Goal: Book appointment/travel/reservation

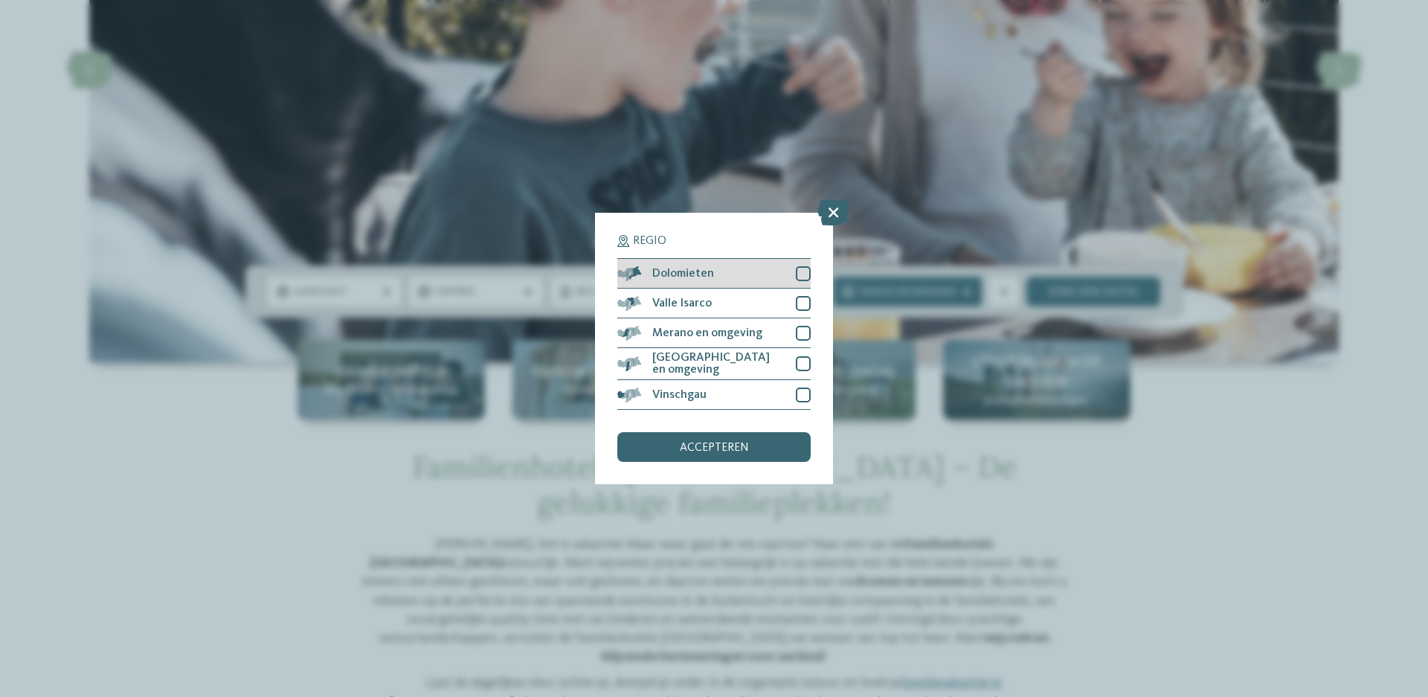
click at [667, 269] on font "Dolomieten" at bounding box center [683, 274] width 62 height 12
click at [701, 450] on font "accepteren" at bounding box center [714, 448] width 69 height 12
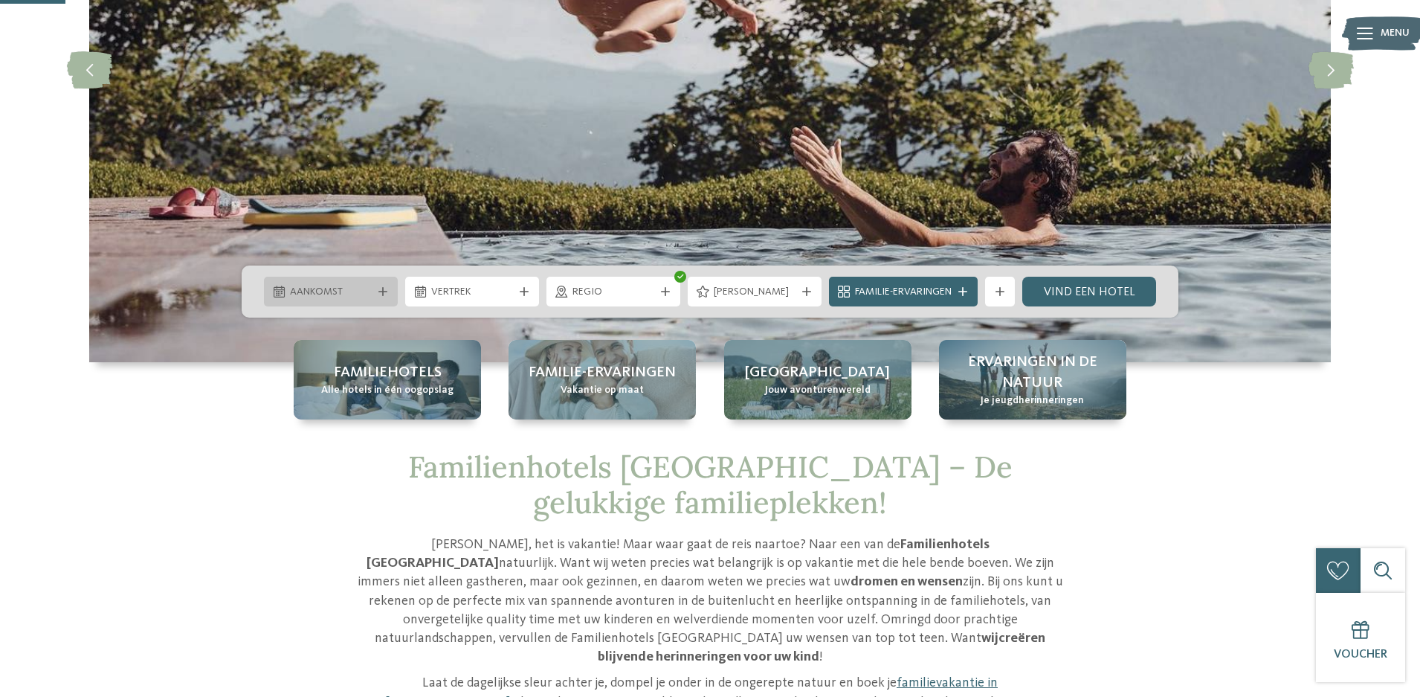
click at [373, 292] on div "Aankomst" at bounding box center [330, 291] width 89 height 16
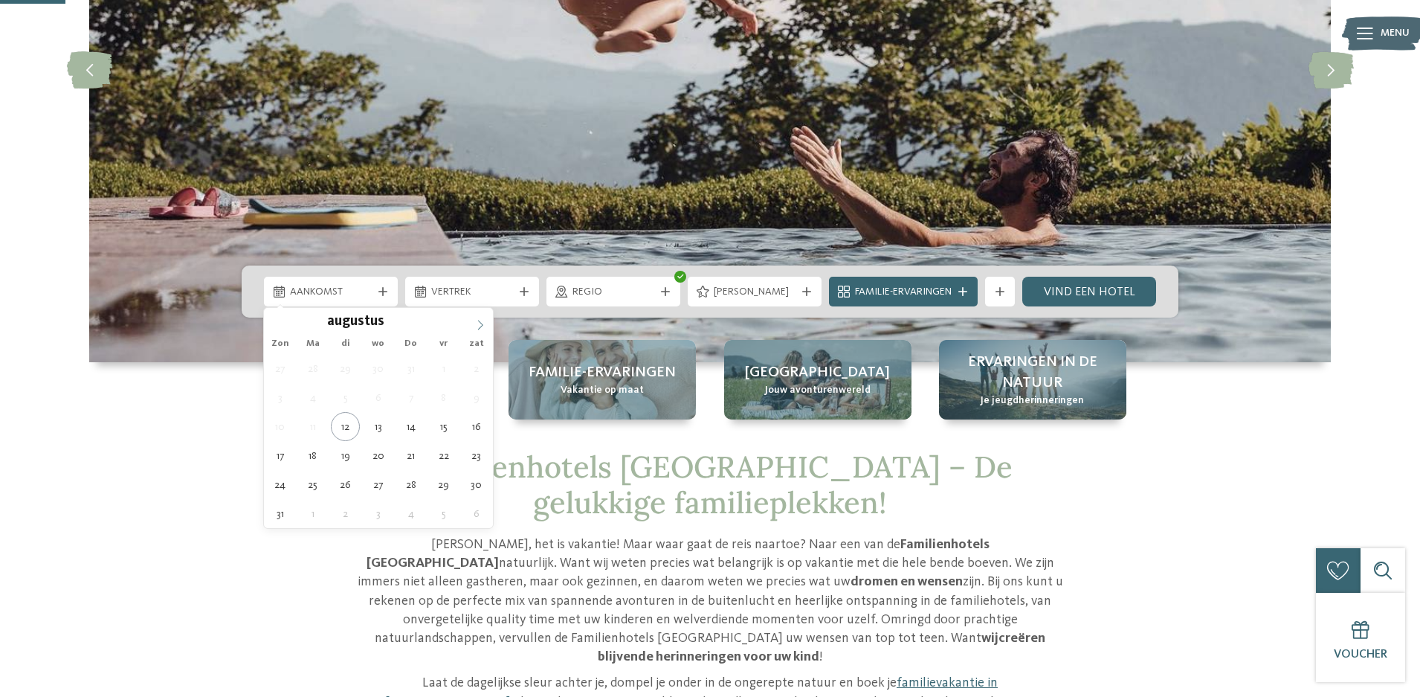
click at [479, 326] on icon at bounding box center [480, 325] width 10 height 10
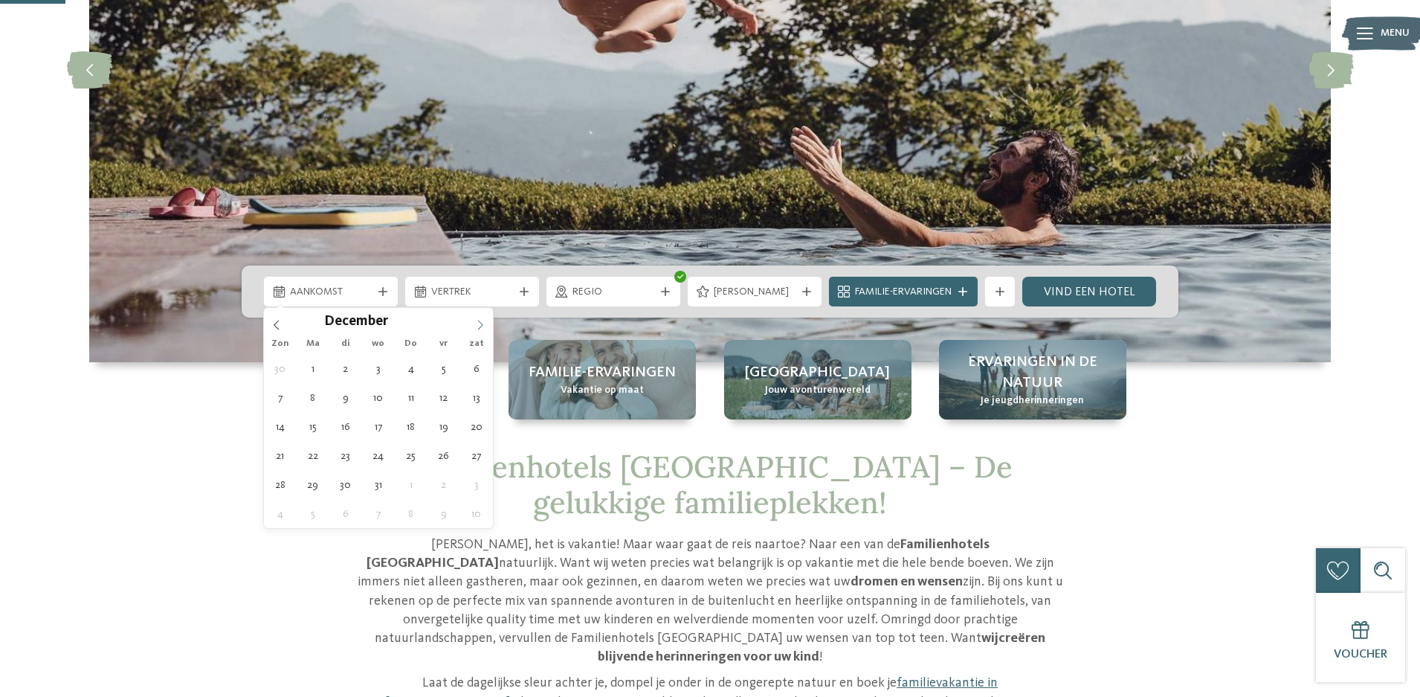
type input "****"
click at [479, 326] on icon at bounding box center [480, 325] width 10 height 10
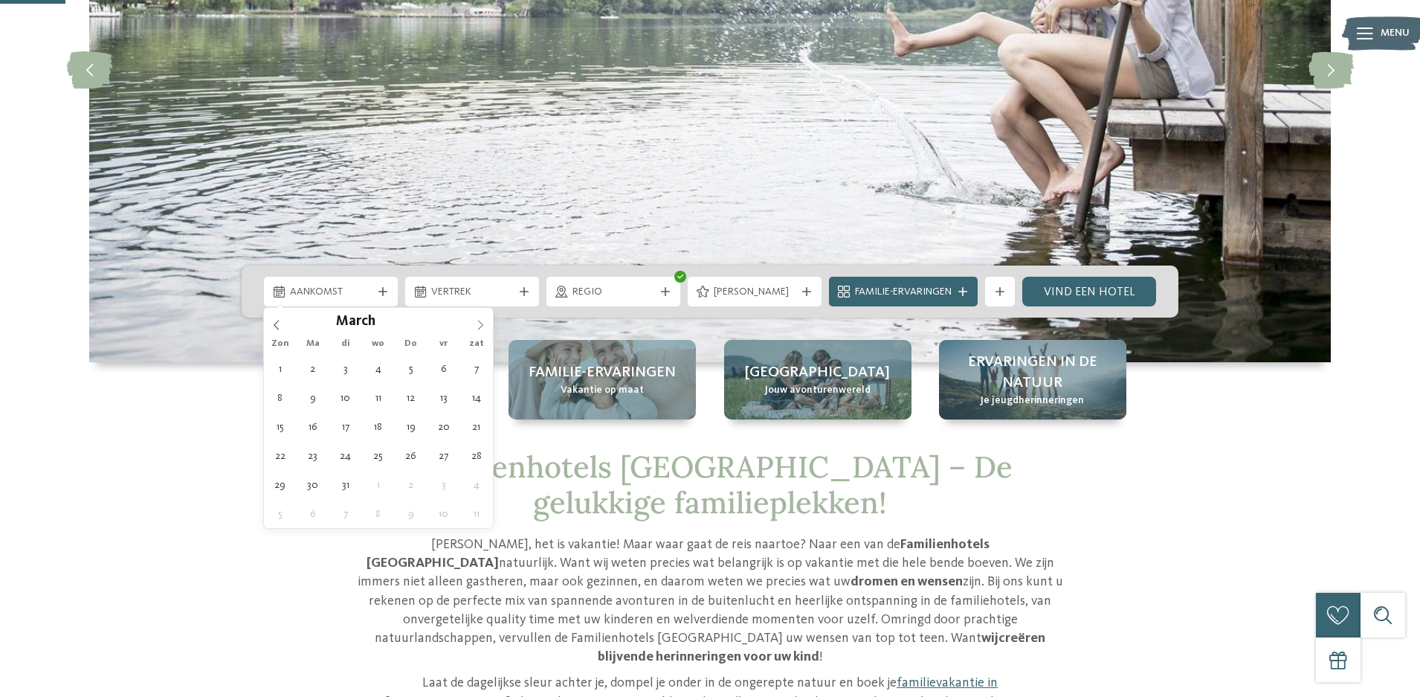
click at [479, 326] on icon at bounding box center [480, 325] width 10 height 10
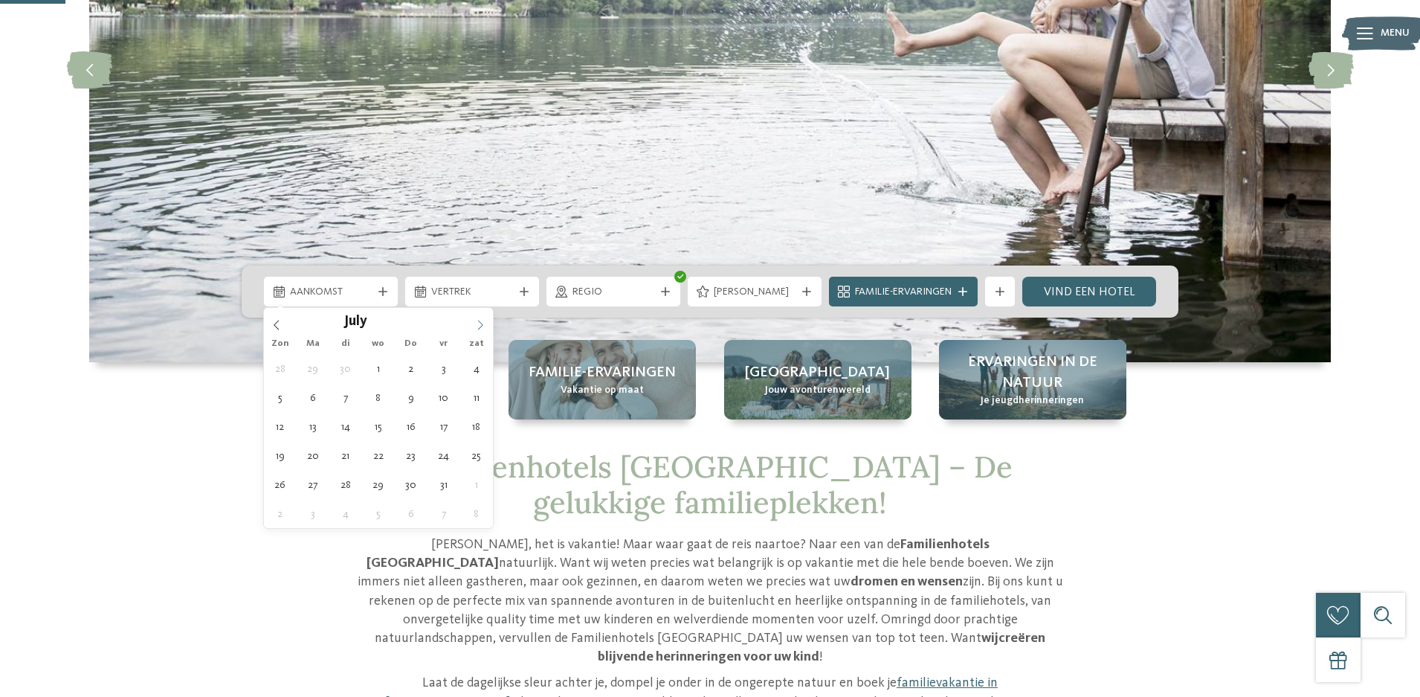
click at [479, 326] on icon at bounding box center [480, 325] width 10 height 10
click at [274, 325] on icon at bounding box center [276, 325] width 5 height 10
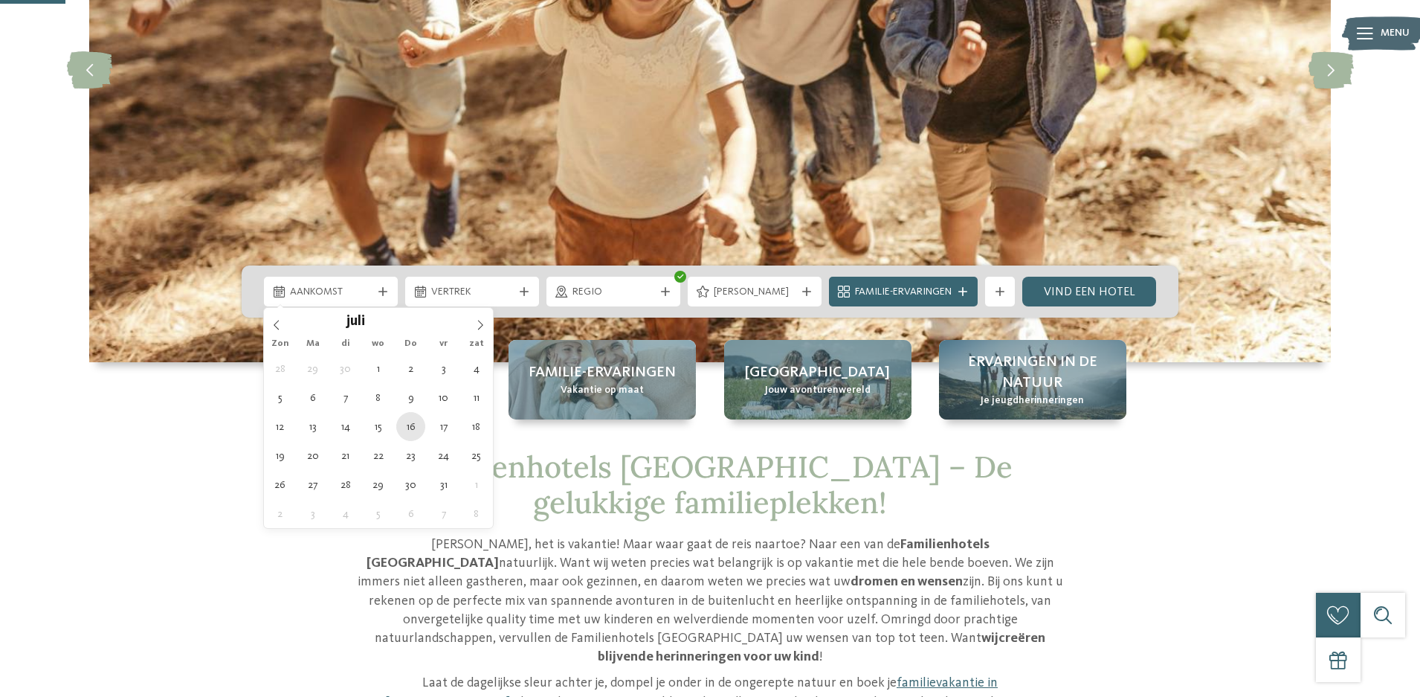
type div "16.07.2026"
type input "****"
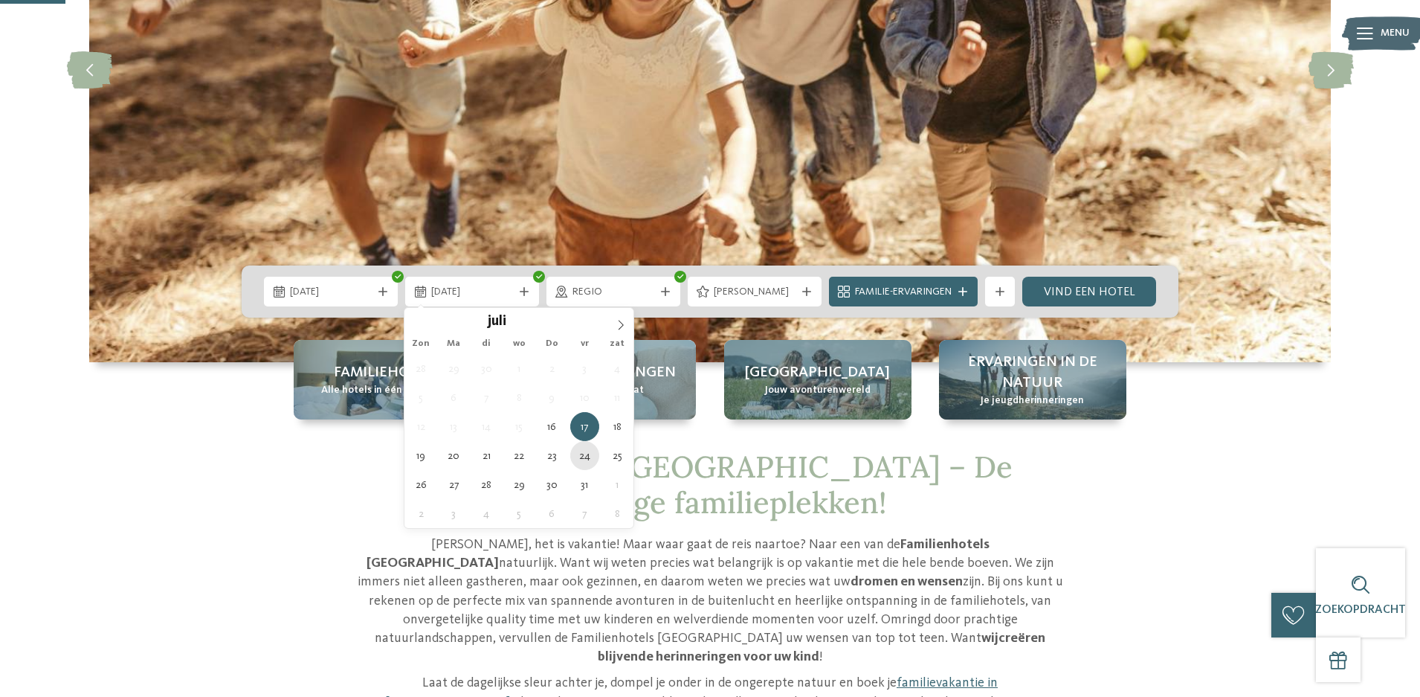
type div "24.07.2026"
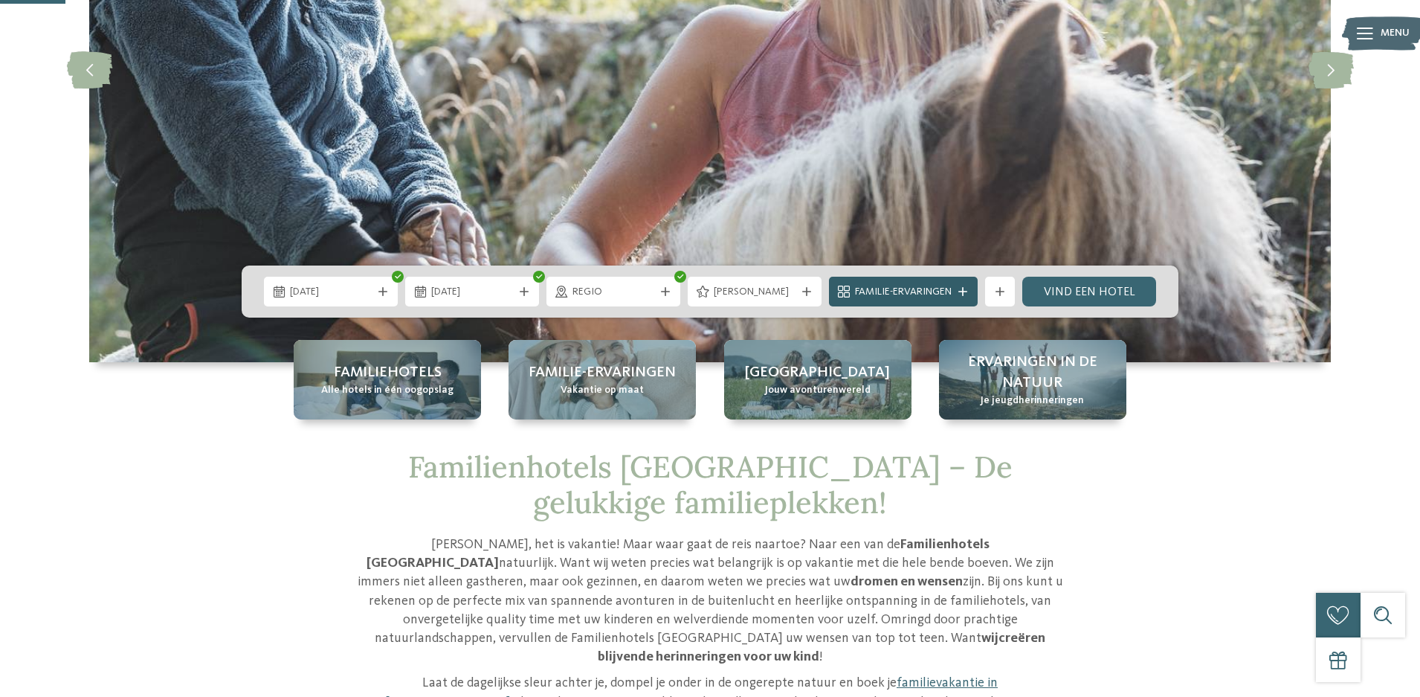
click at [899, 297] on font "Familie-ervaringen" at bounding box center [903, 291] width 97 height 10
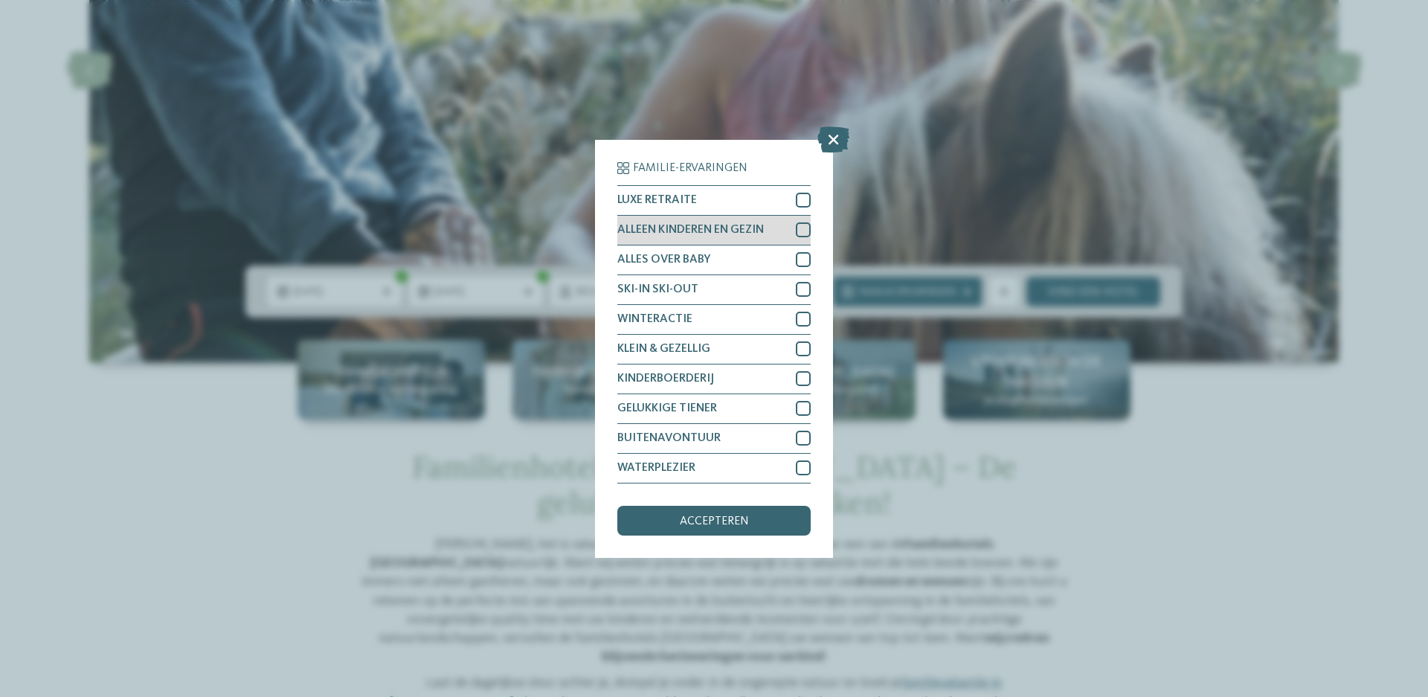
drag, startPoint x: 799, startPoint y: 230, endPoint x: 799, endPoint y: 242, distance: 11.9
click at [799, 230] on div at bounding box center [803, 229] width 15 height 15
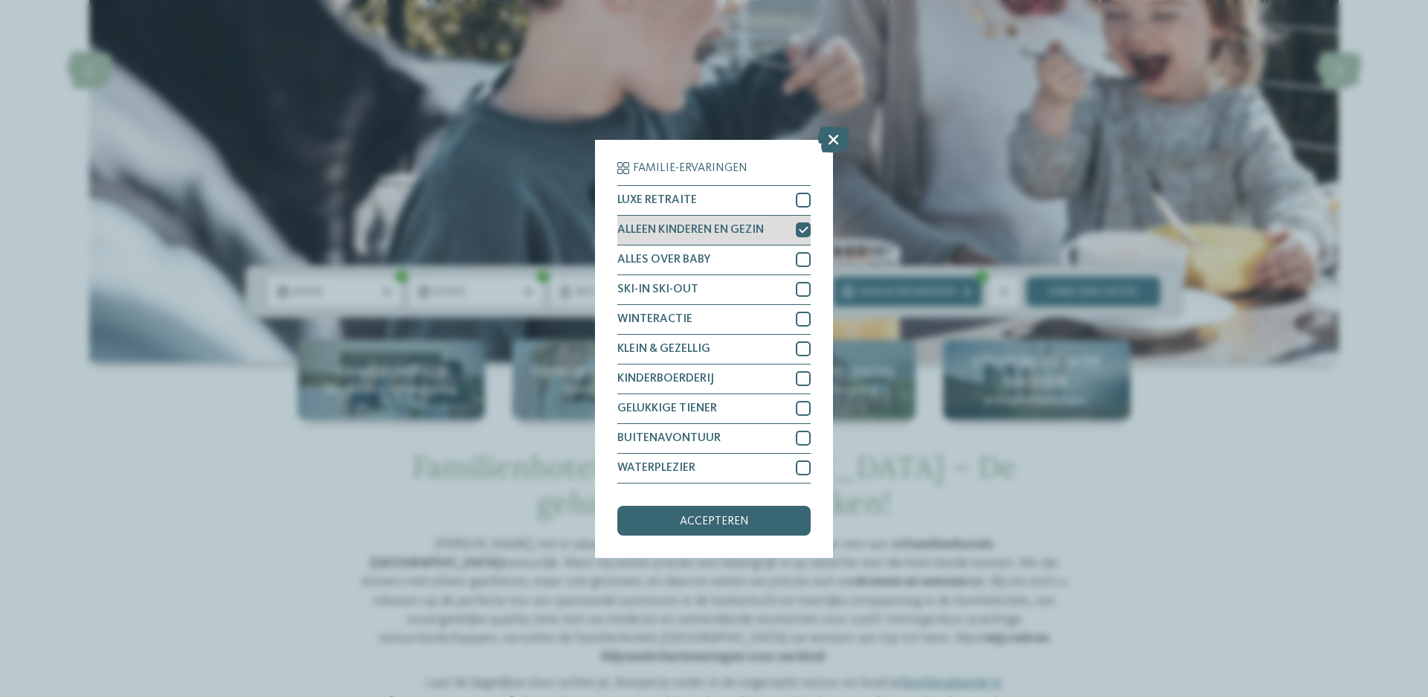
click at [799, 227] on icon at bounding box center [804, 229] width 10 height 9
drag, startPoint x: 799, startPoint y: 231, endPoint x: 800, endPoint y: 244, distance: 13.4
click at [799, 231] on div at bounding box center [803, 229] width 15 height 15
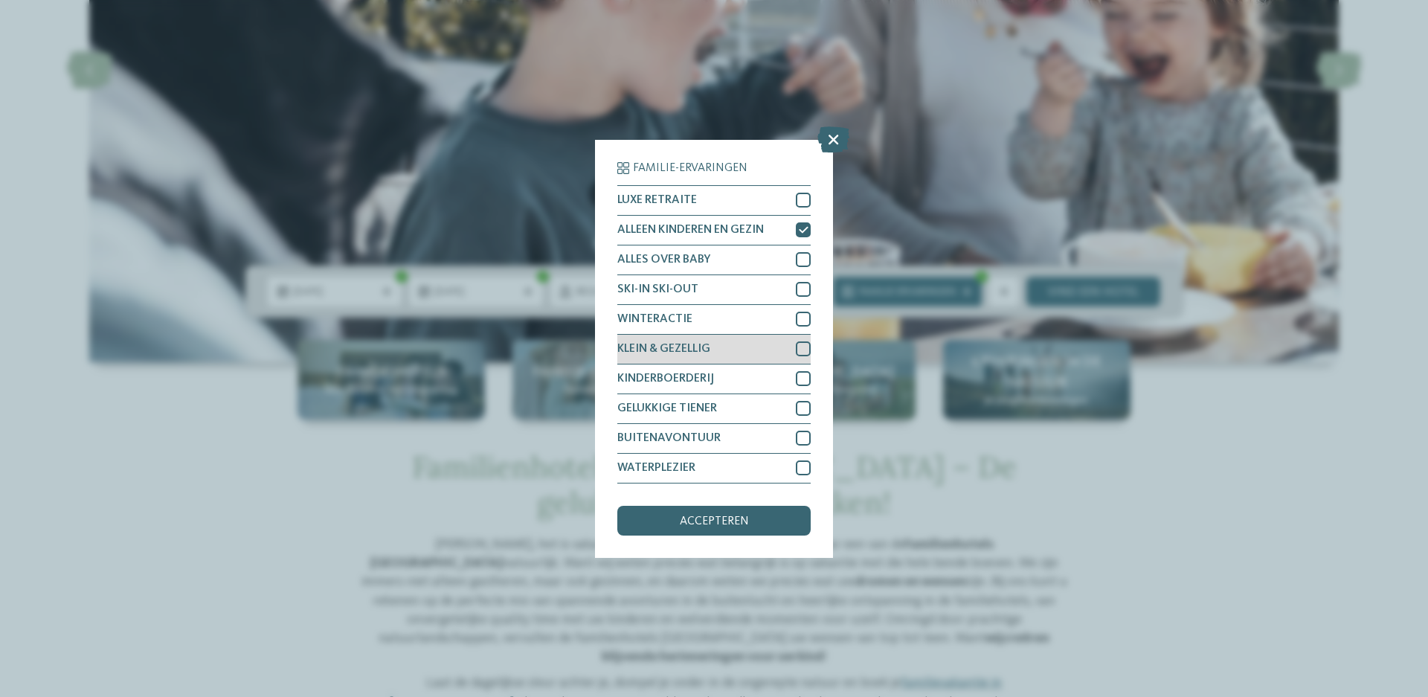
click at [801, 345] on div at bounding box center [803, 348] width 15 height 15
drag, startPoint x: 801, startPoint y: 379, endPoint x: 801, endPoint y: 392, distance: 12.6
click at [801, 379] on div at bounding box center [803, 378] width 15 height 15
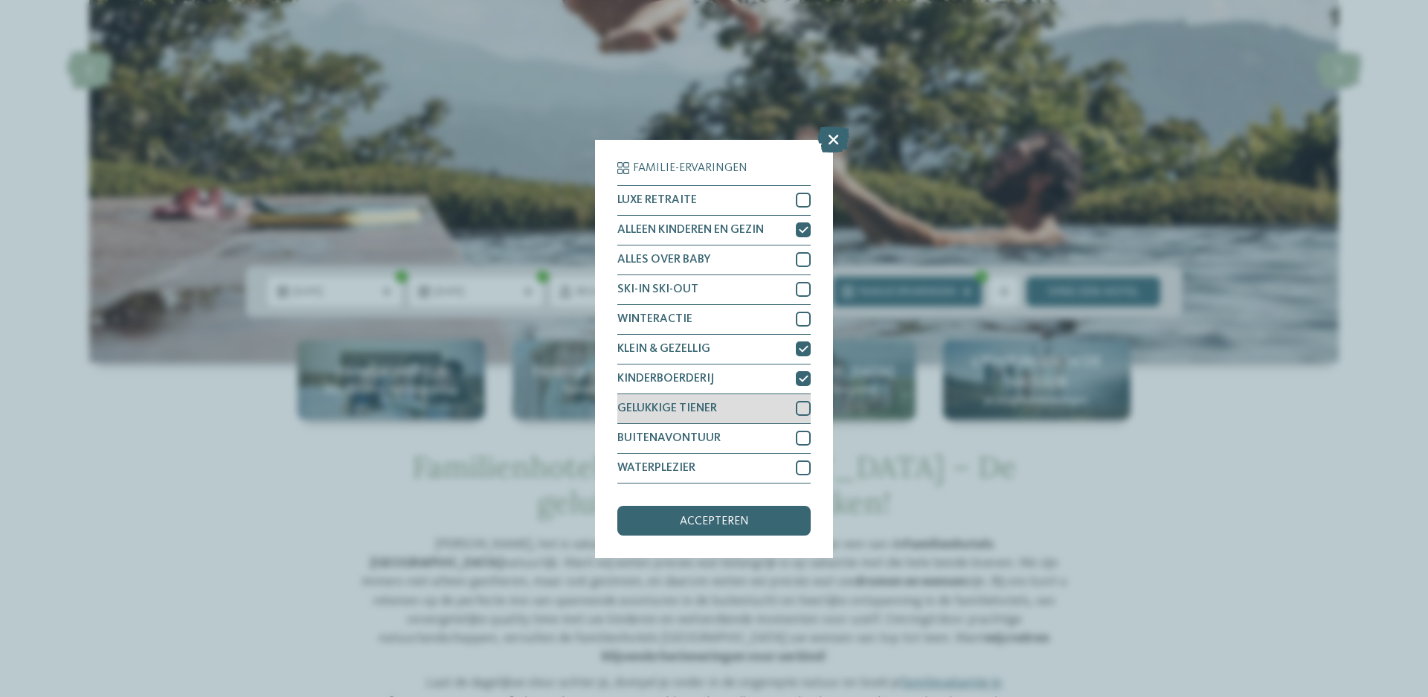
click at [802, 408] on div at bounding box center [803, 408] width 15 height 15
drag, startPoint x: 801, startPoint y: 375, endPoint x: 802, endPoint y: 410, distance: 35.7
click at [801, 375] on icon at bounding box center [804, 378] width 10 height 9
click at [800, 438] on div at bounding box center [803, 438] width 15 height 15
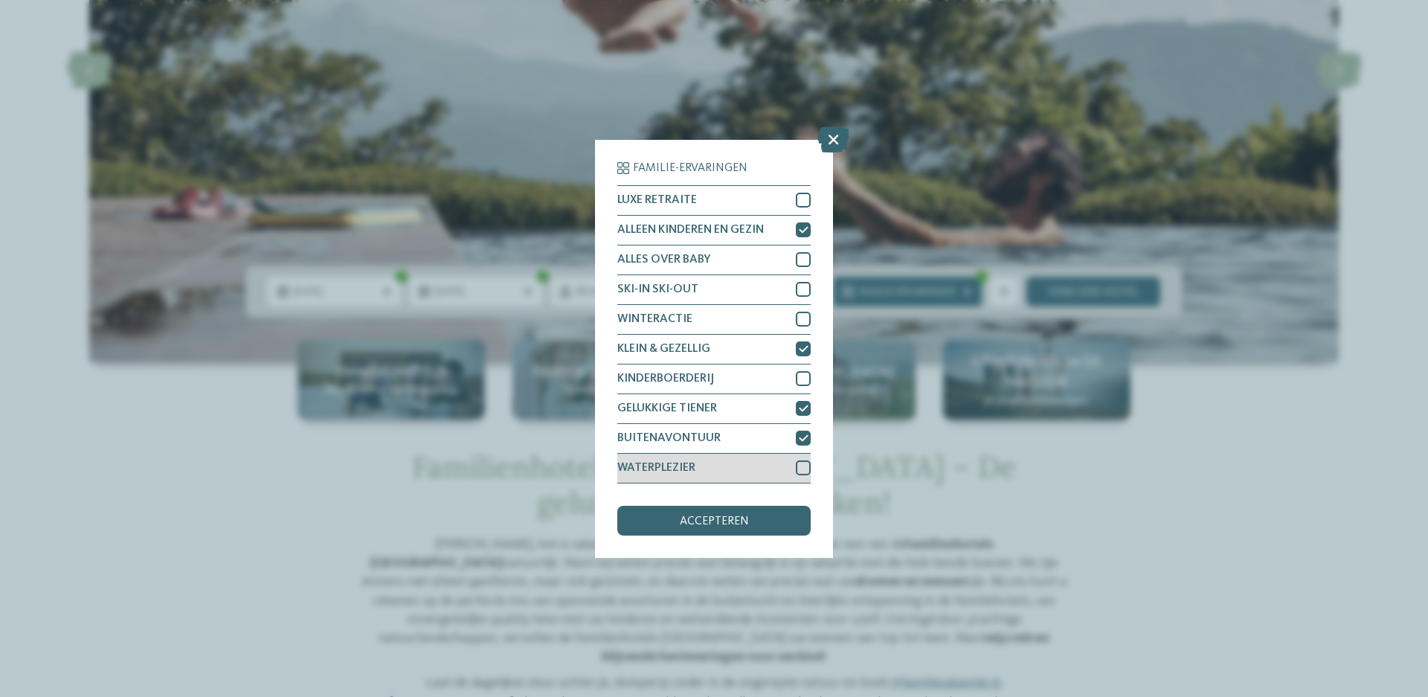
click at [799, 471] on div at bounding box center [803, 467] width 15 height 15
click at [750, 524] on div "accepteren" at bounding box center [713, 521] width 193 height 30
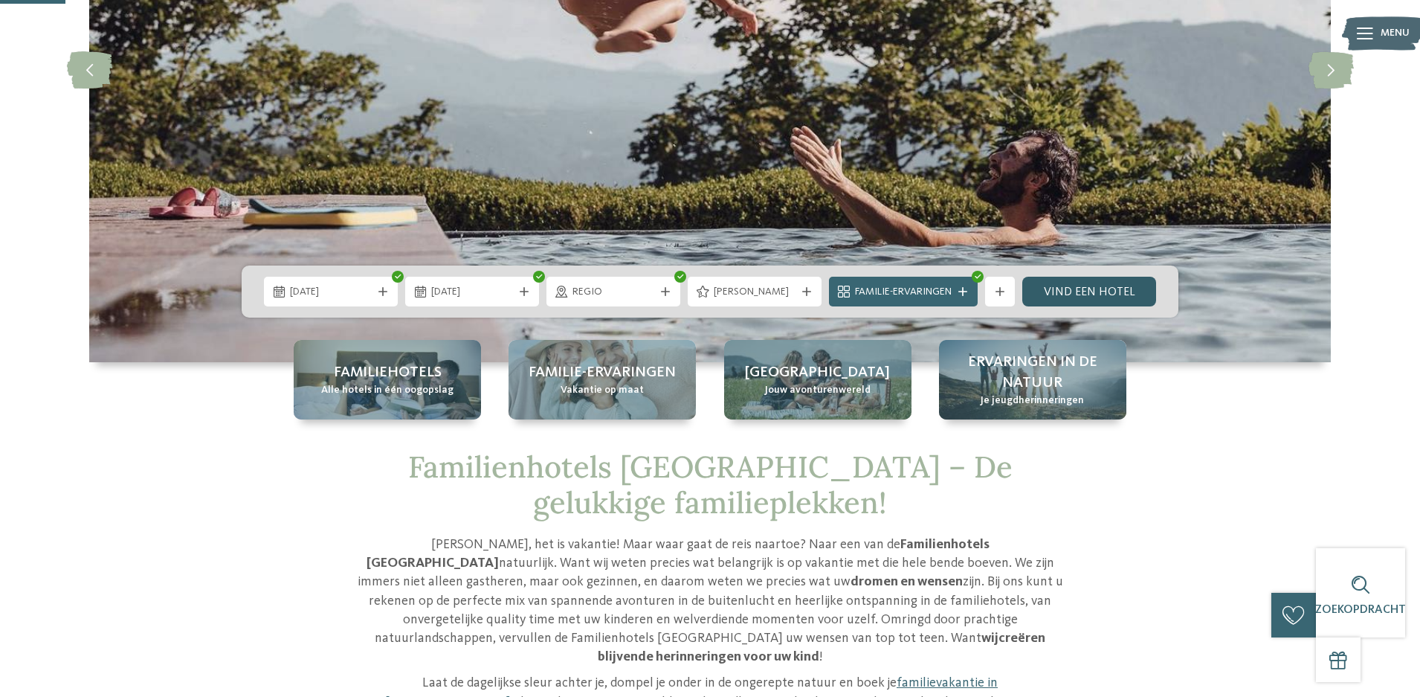
click at [1086, 290] on font "Vind een hotel" at bounding box center [1089, 292] width 91 height 12
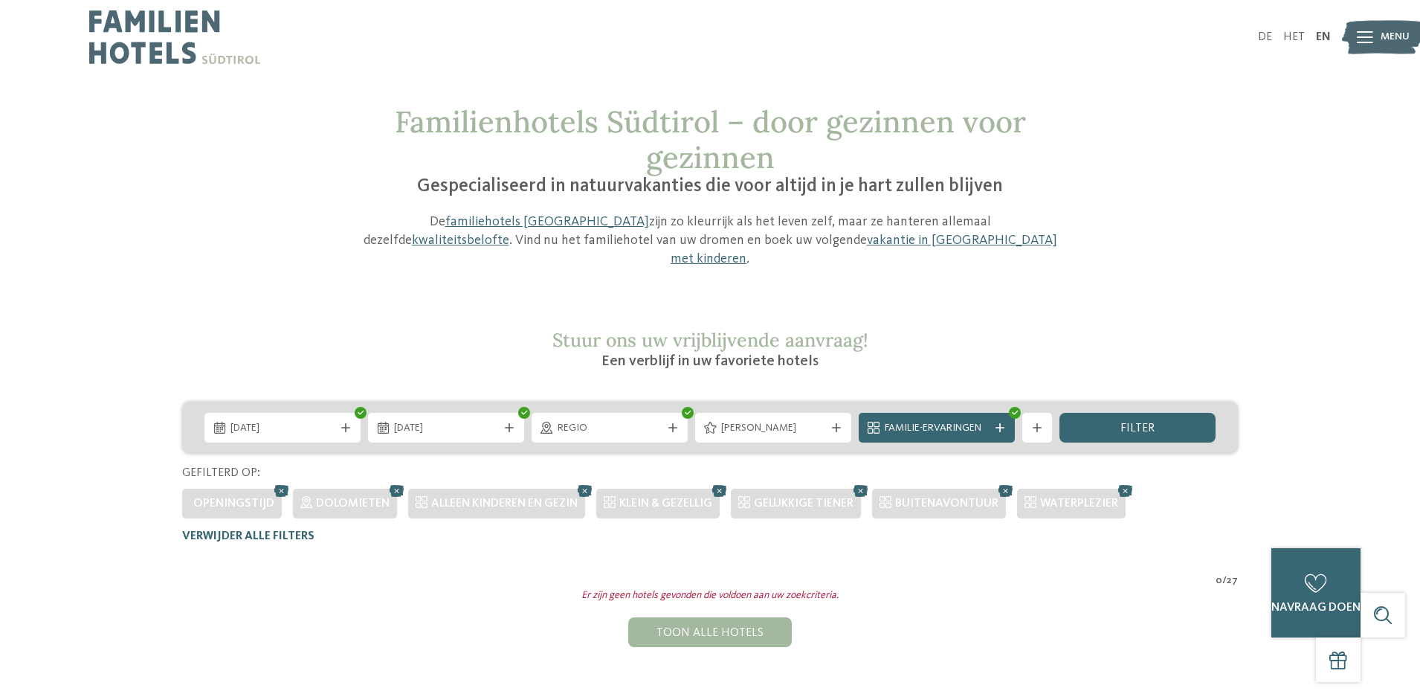
drag, startPoint x: 680, startPoint y: 616, endPoint x: 476, endPoint y: 466, distance: 253.1
click at [680, 627] on font "Toon alle hotels" at bounding box center [710, 633] width 107 height 12
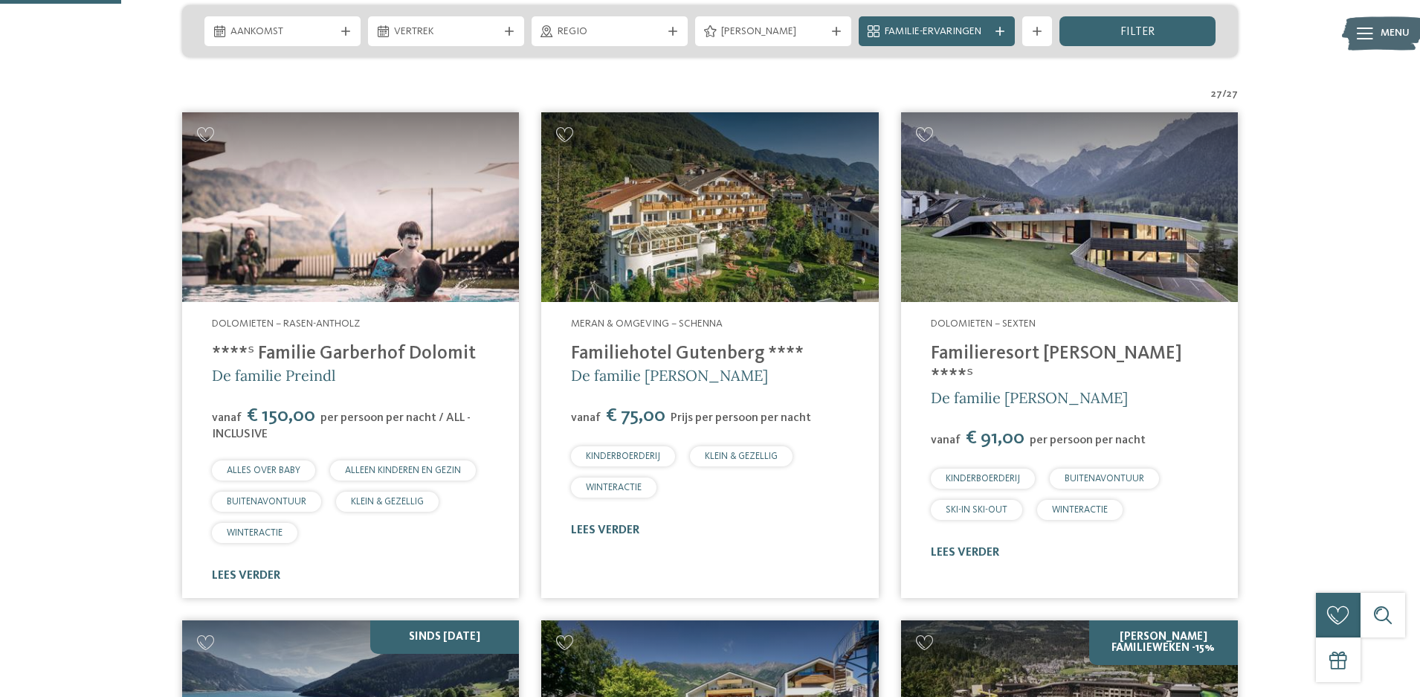
scroll to position [471, 0]
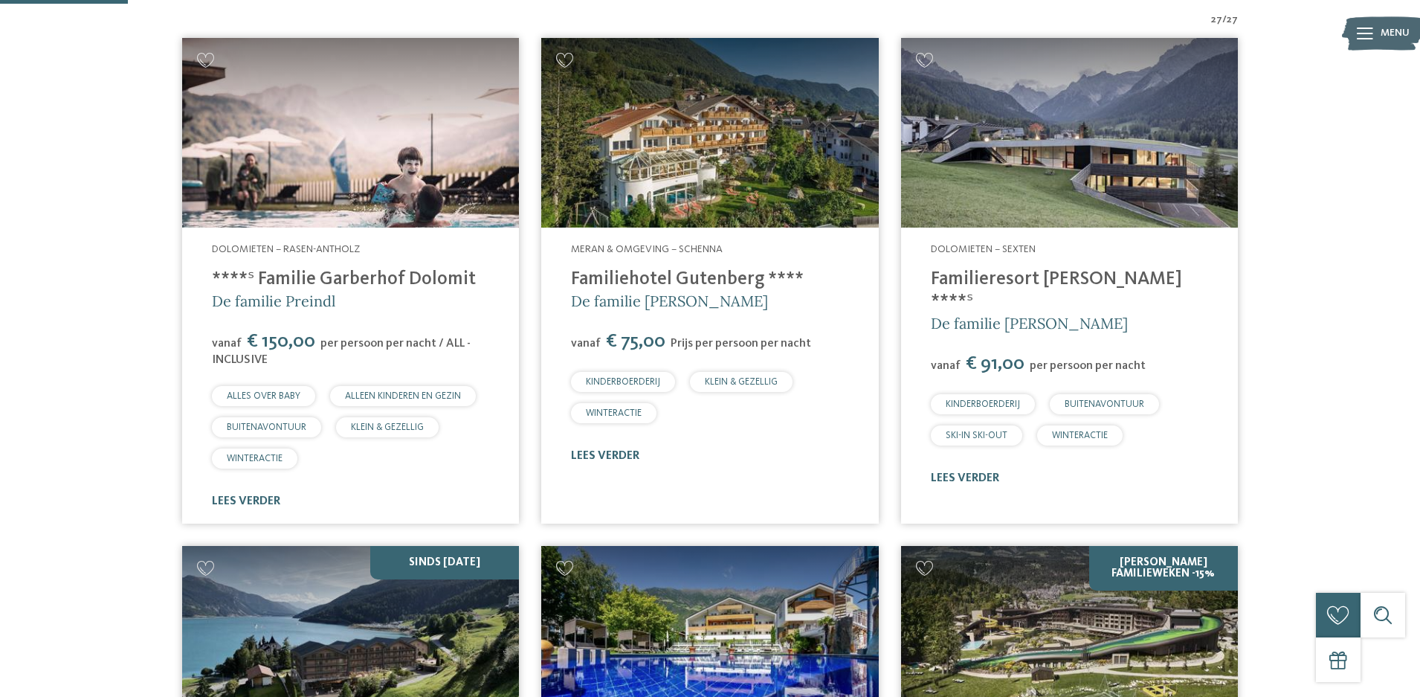
click at [1062, 140] on img at bounding box center [1069, 133] width 337 height 190
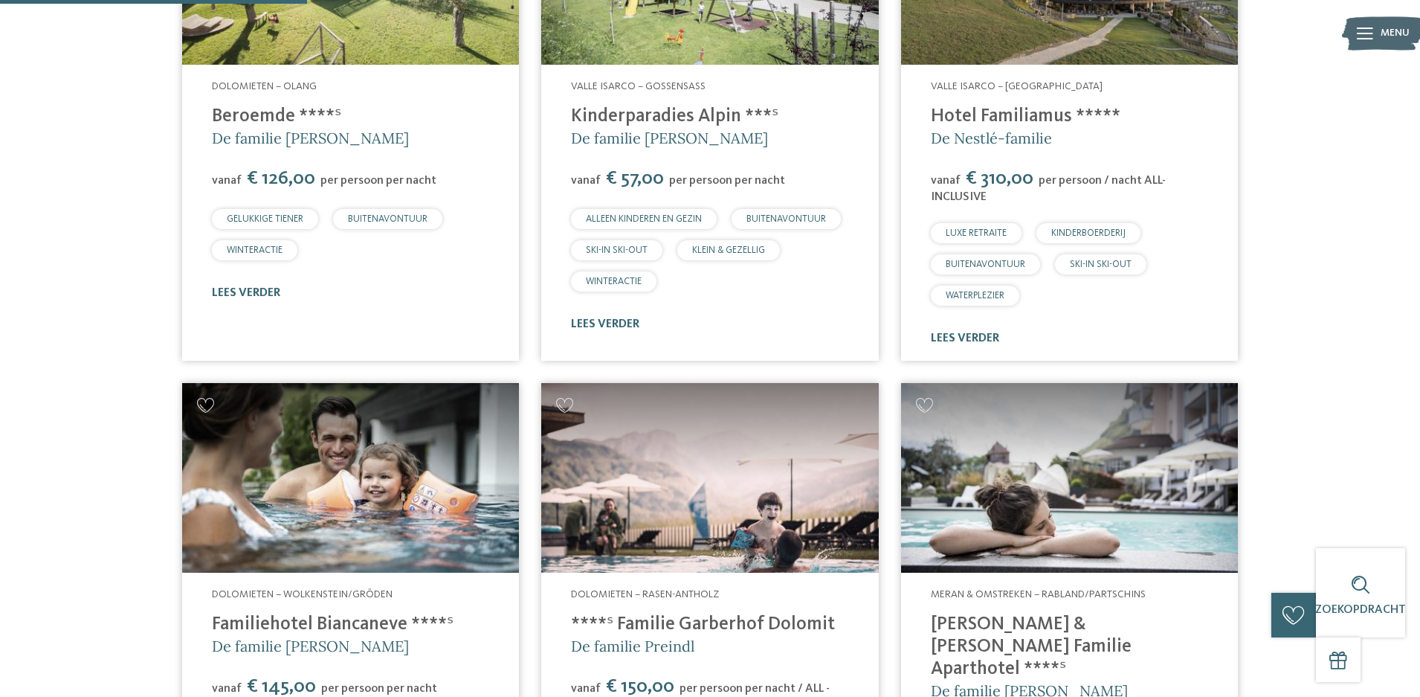
scroll to position [1151, 0]
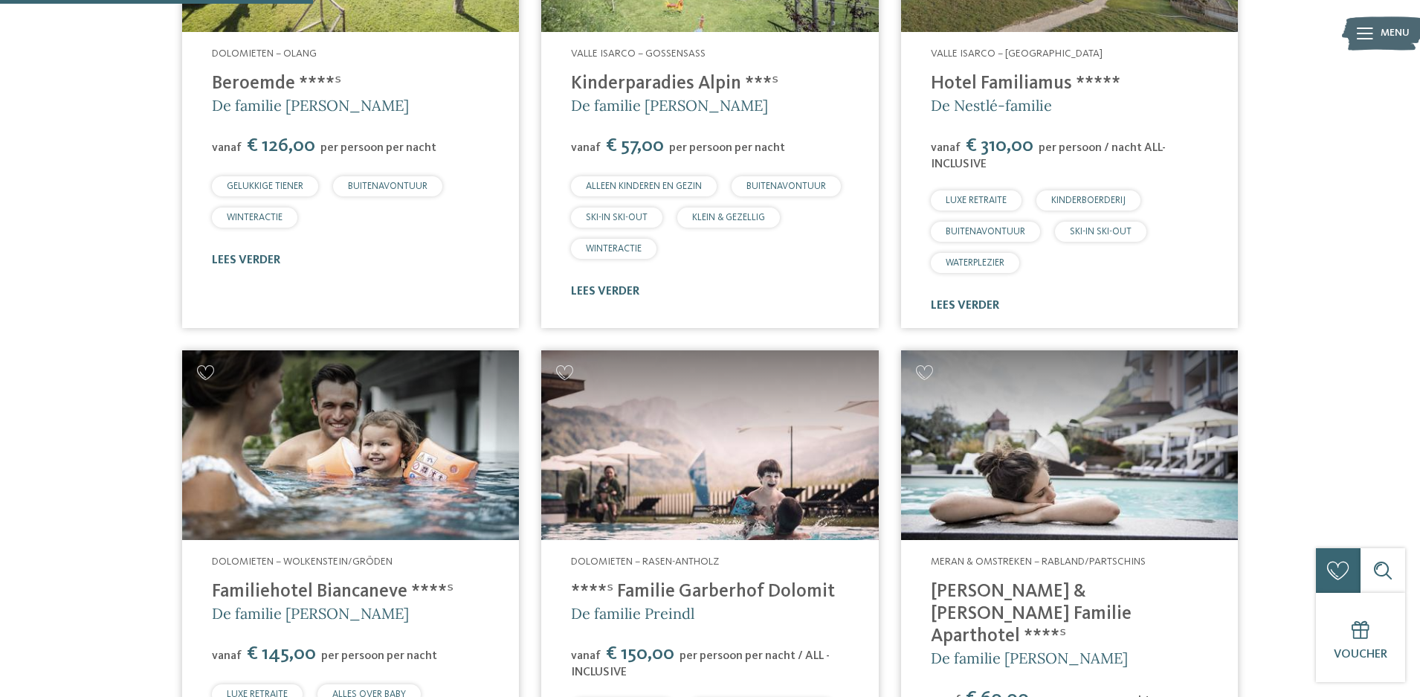
click at [1068, 437] on img at bounding box center [1069, 445] width 337 height 190
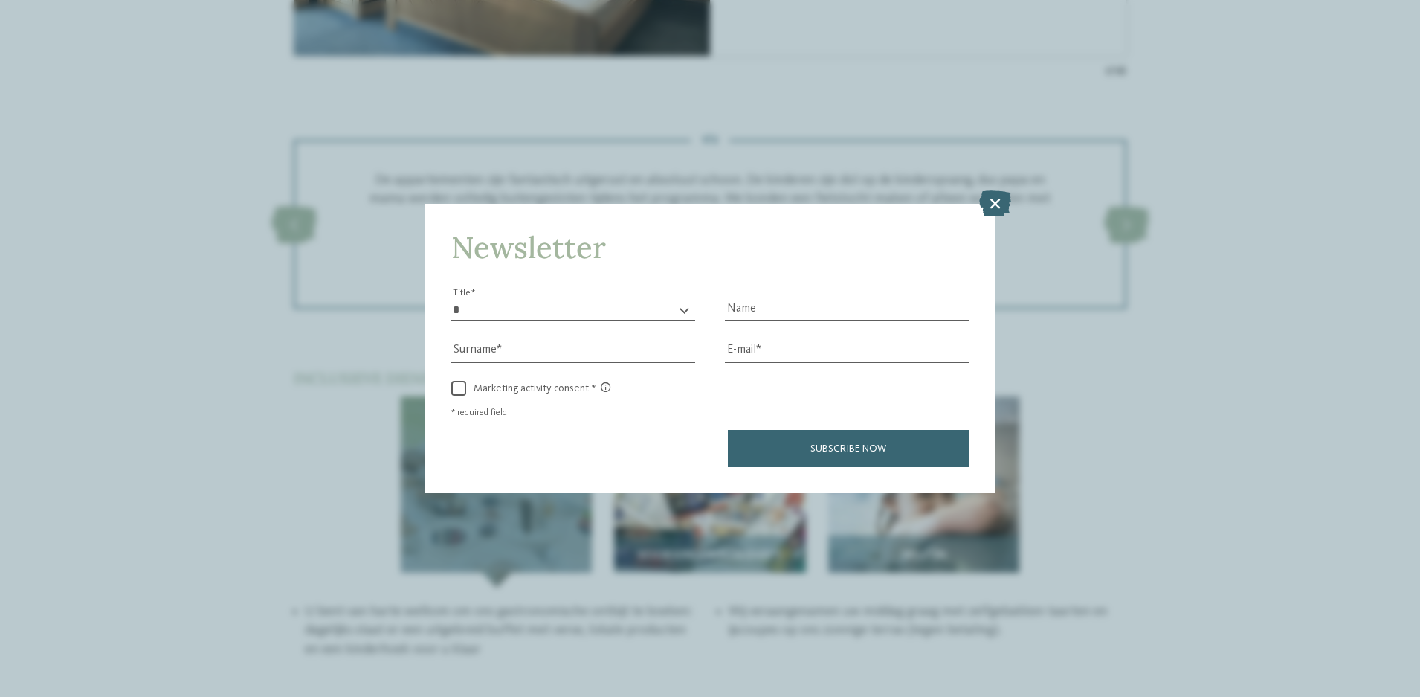
scroll to position [1636, 0]
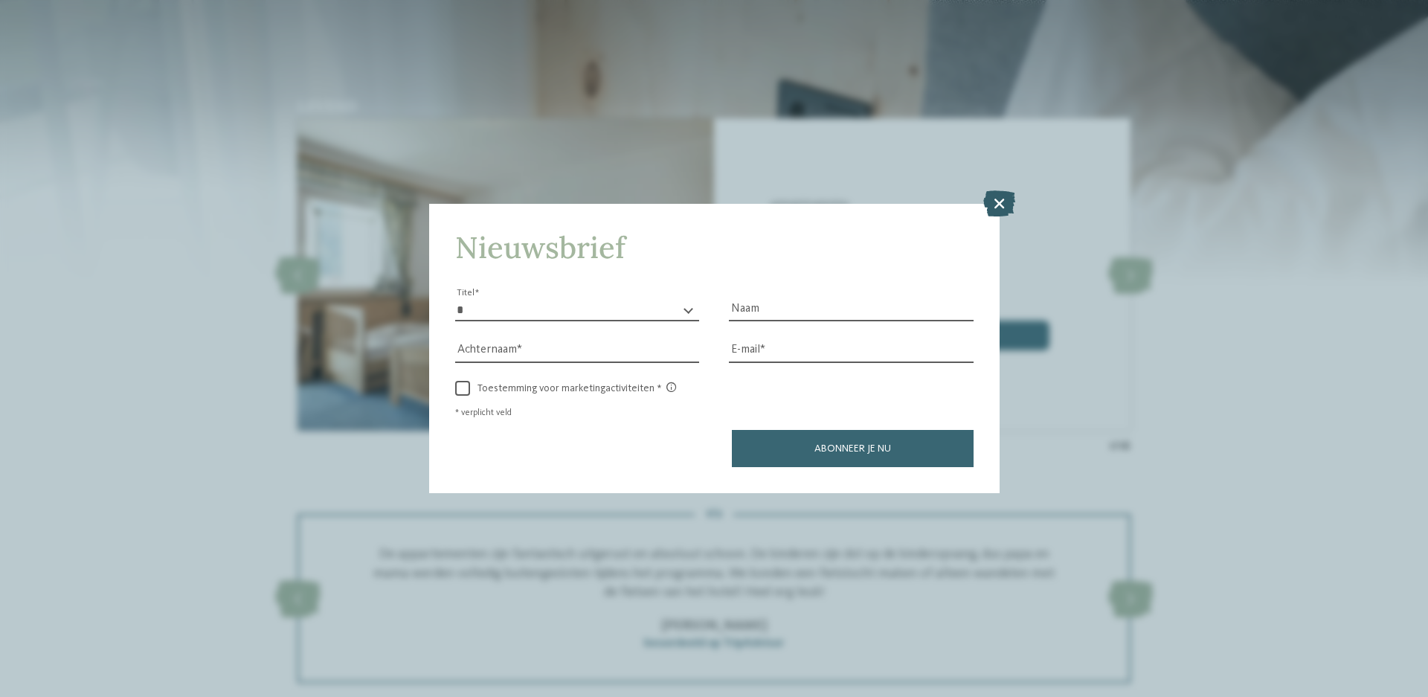
click at [989, 207] on icon at bounding box center [999, 203] width 32 height 26
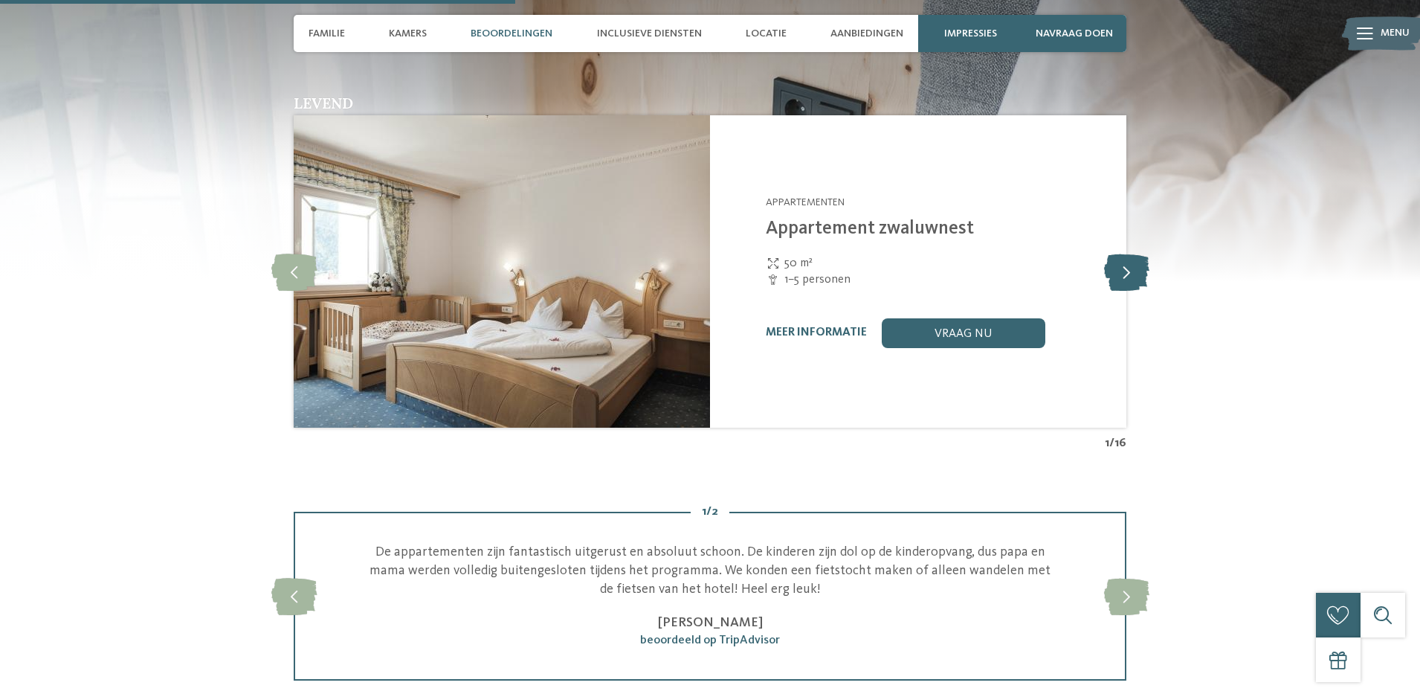
click at [1122, 253] on icon at bounding box center [1126, 271] width 45 height 37
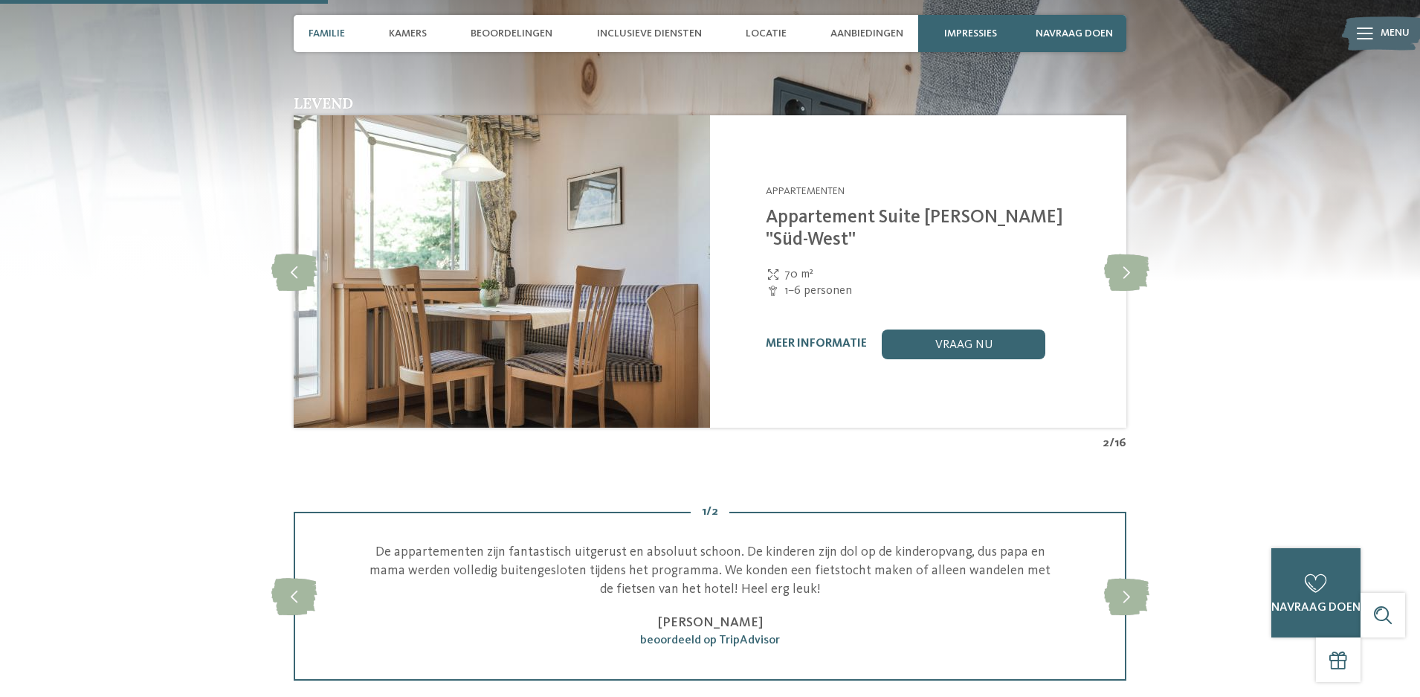
scroll to position [1041, 0]
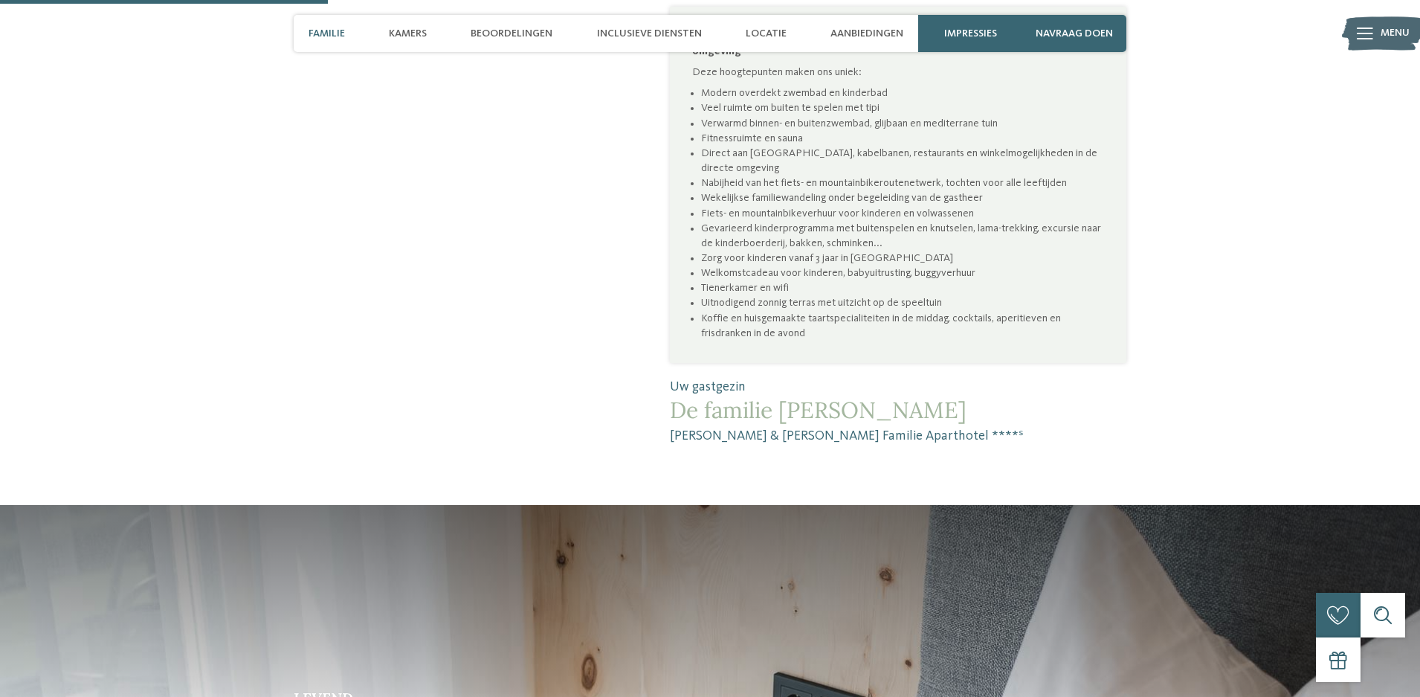
click at [316, 36] on font "Familie" at bounding box center [327, 33] width 36 height 10
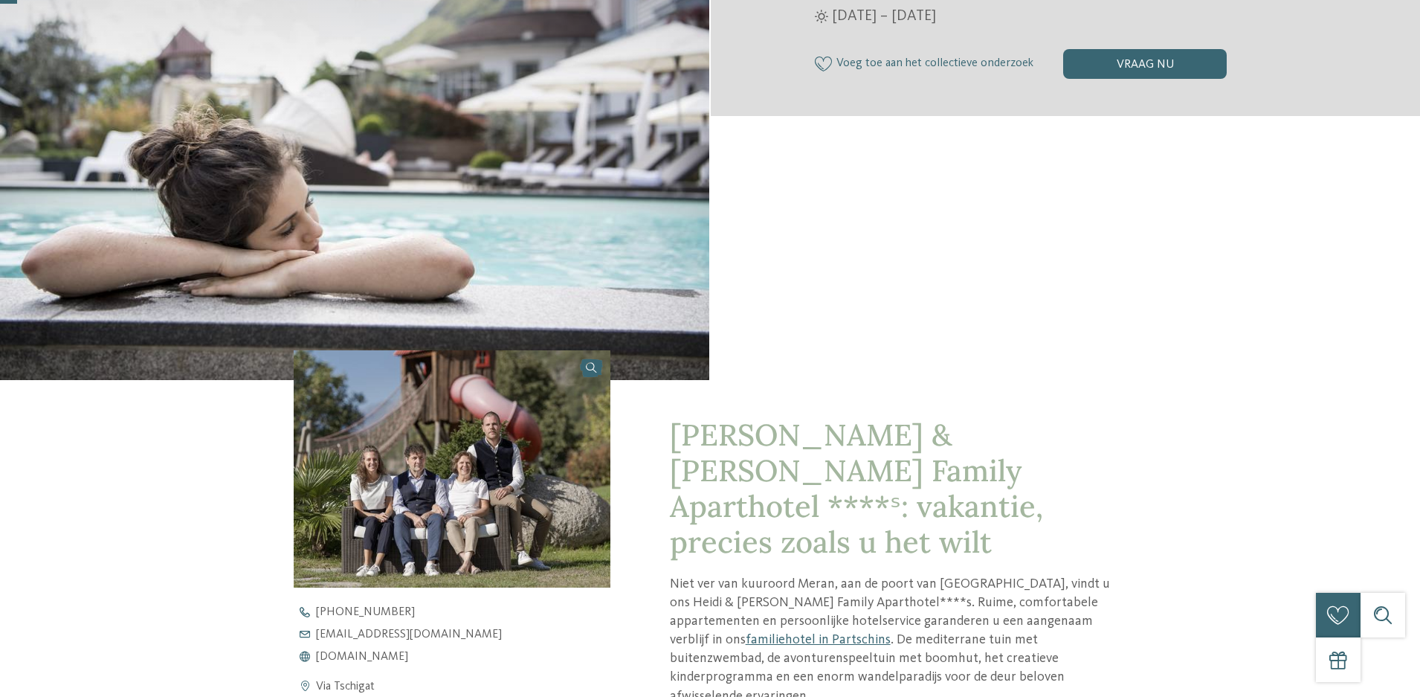
scroll to position [0, 0]
